Goal: Information Seeking & Learning: Understand process/instructions

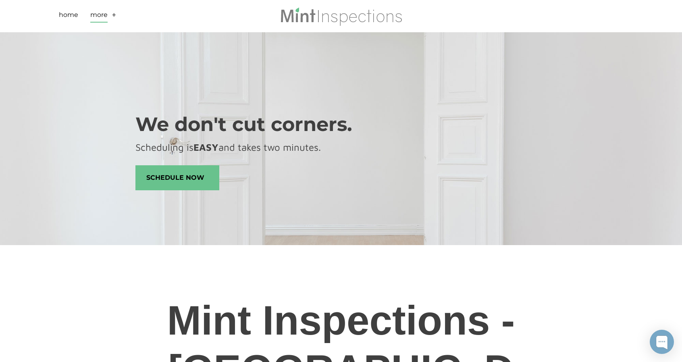
click at [106, 13] on link "More" at bounding box center [98, 16] width 17 height 13
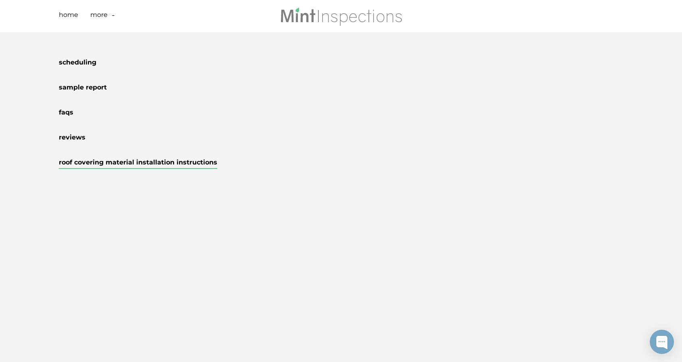
click at [85, 164] on link "Roof Covering Material Installation Instructions" at bounding box center [138, 164] width 159 height 10
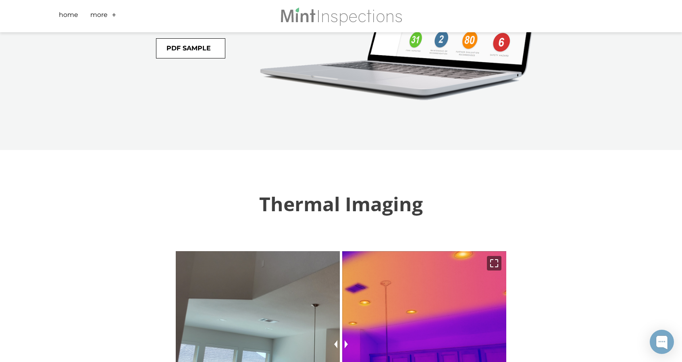
scroll to position [1896, 0]
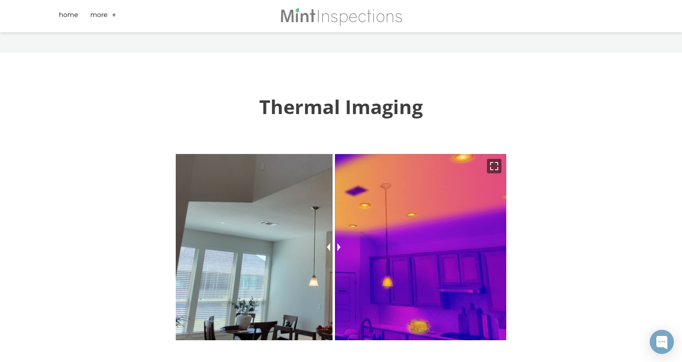
drag, startPoint x: 342, startPoint y: 196, endPoint x: 335, endPoint y: 197, distance: 7.3
click at [335, 197] on div at bounding box center [334, 247] width 14 height 186
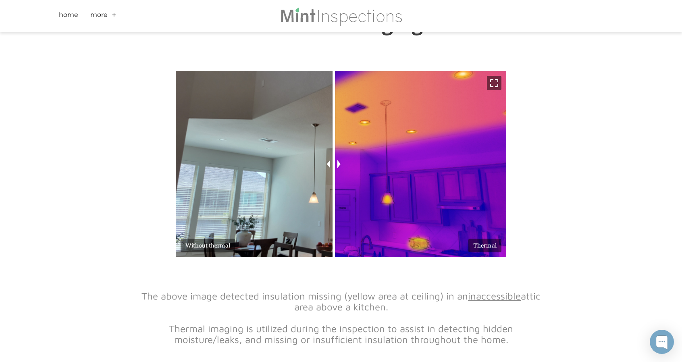
scroll to position [1976, 0]
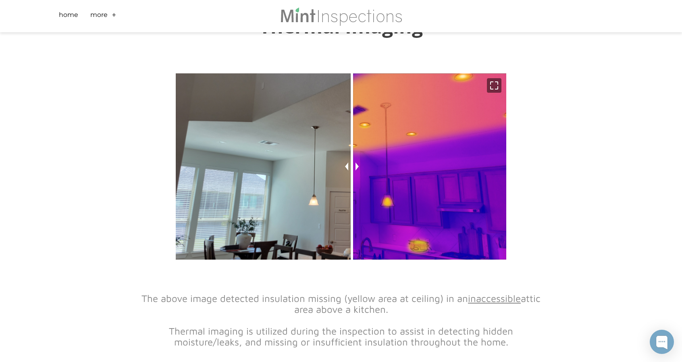
drag, startPoint x: 337, startPoint y: 117, endPoint x: 355, endPoint y: 119, distance: 18.4
click at [355, 119] on div at bounding box center [352, 166] width 14 height 186
drag, startPoint x: 310, startPoint y: 132, endPoint x: 584, endPoint y: 147, distance: 273.9
click at [584, 147] on div "Thermal Imaging Without thermal Thermal The above image detected insulation mis…" at bounding box center [341, 185] width 682 height 427
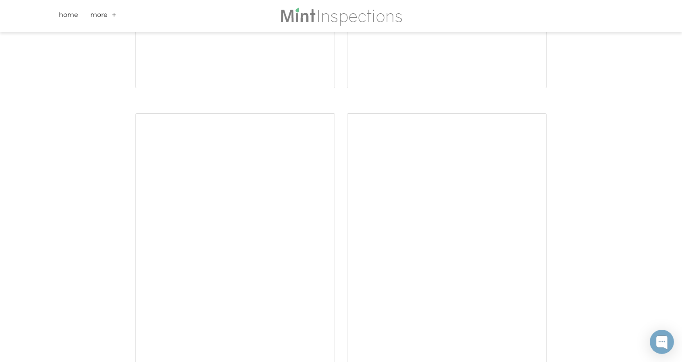
scroll to position [2904, 0]
click at [101, 206] on div "Schedule Now" at bounding box center [341, 138] width 682 height 854
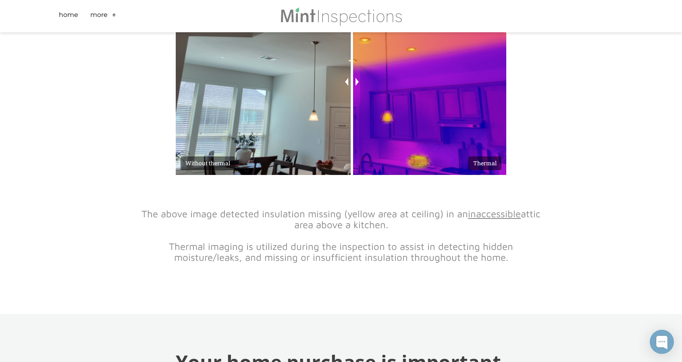
scroll to position [2057, 0]
